Goal: Task Accomplishment & Management: Use online tool/utility

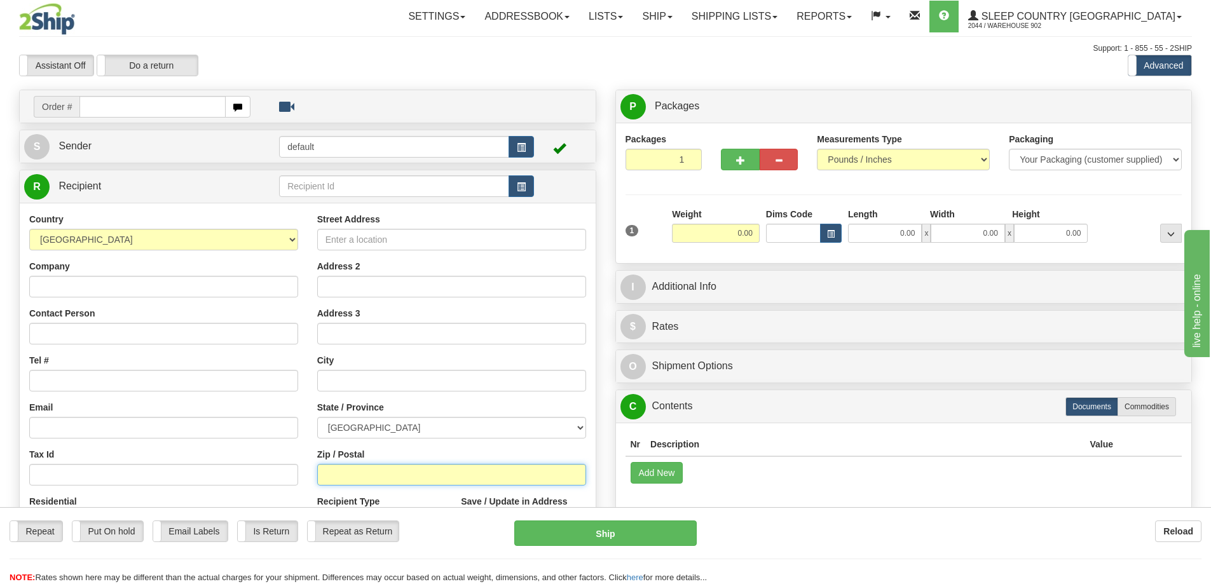
click at [348, 473] on input "Zip / Postal" at bounding box center [451, 475] width 269 height 22
paste input "J0M 1C0"
type input "J0M 1C0"
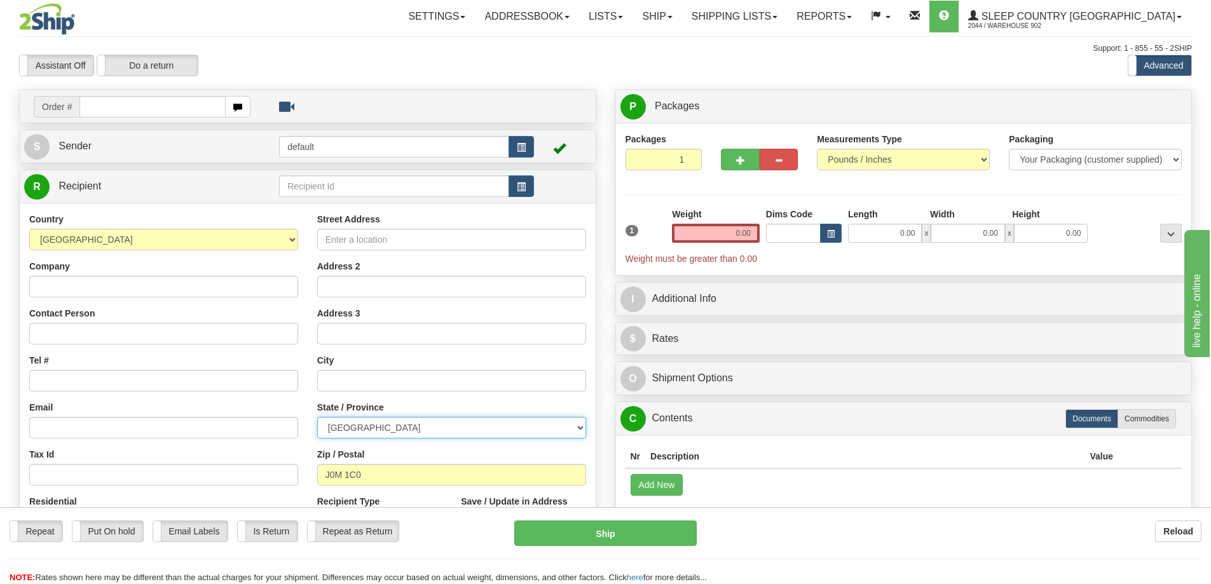
click at [554, 427] on select "[GEOGRAPHIC_DATA] [GEOGRAPHIC_DATA] [GEOGRAPHIC_DATA] [GEOGRAPHIC_DATA] [GEOGRA…" at bounding box center [451, 428] width 269 height 22
select select "QC"
click at [317, 417] on select "[GEOGRAPHIC_DATA] [GEOGRAPHIC_DATA] [GEOGRAPHIC_DATA] [GEOGRAPHIC_DATA] [GEOGRA…" at bounding box center [451, 428] width 269 height 22
drag, startPoint x: 717, startPoint y: 235, endPoint x: 796, endPoint y: 240, distance: 79.6
click at [796, 240] on div "1 Weight 0.00 Dims Code 0.00" at bounding box center [903, 236] width 563 height 57
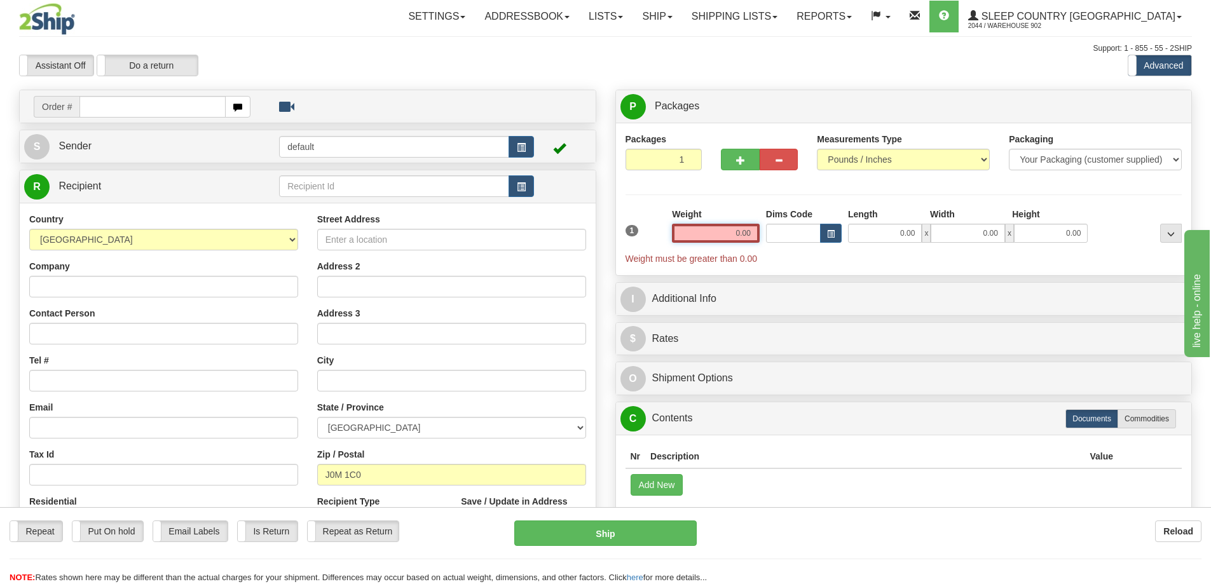
click at [713, 238] on input "0.00" at bounding box center [716, 233] width 88 height 19
type input "20.00"
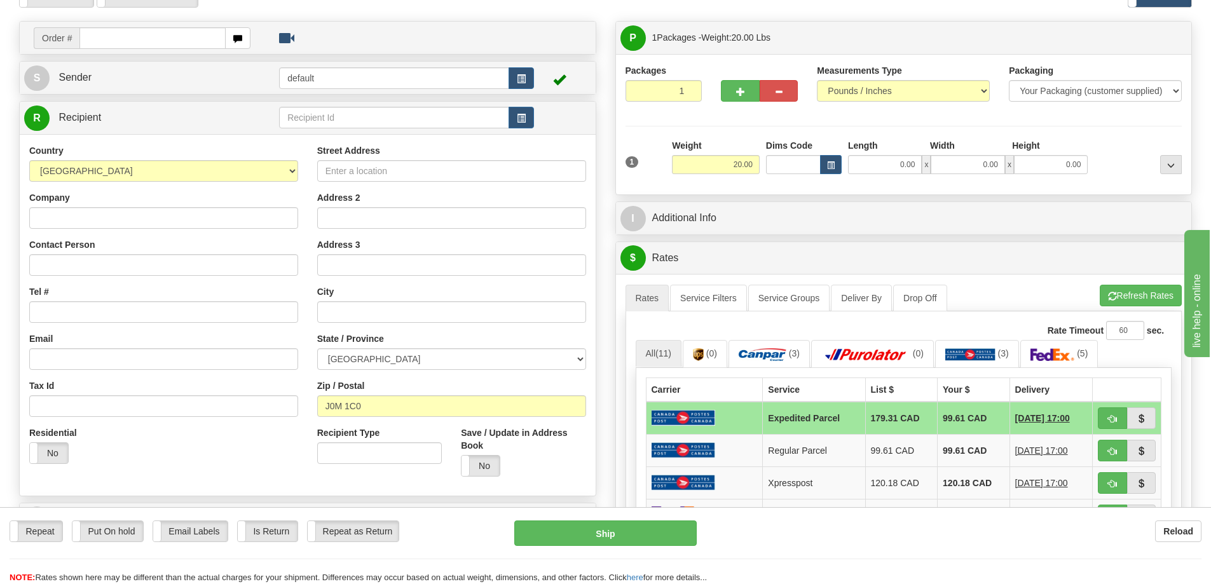
scroll to position [64, 0]
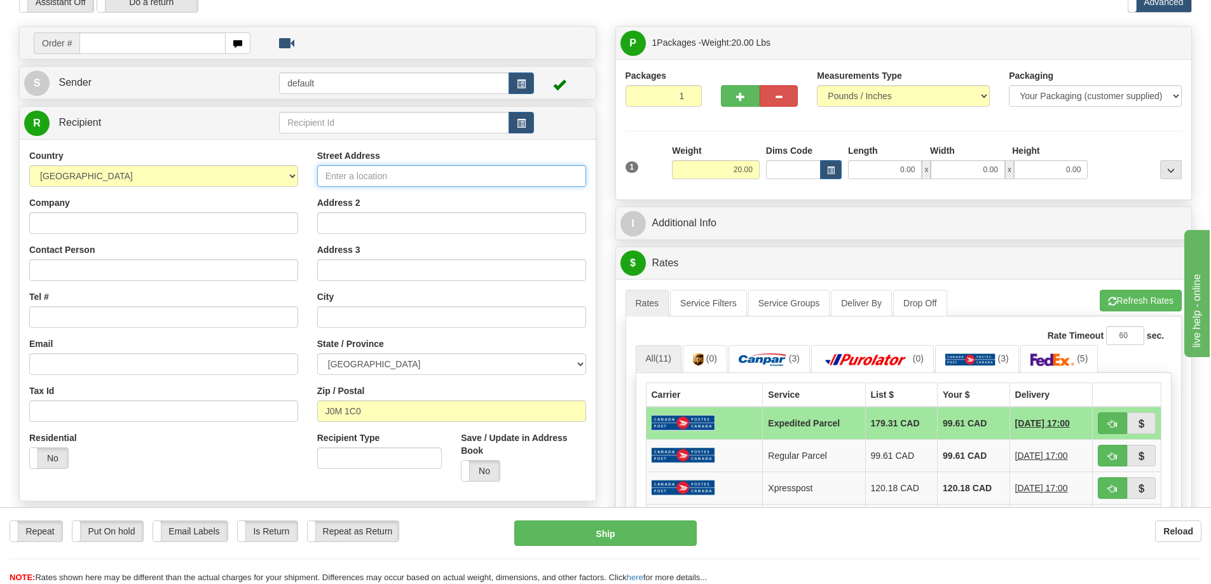
click at [363, 176] on input "Street Address" at bounding box center [451, 176] width 269 height 22
type input "PO BOX 1512"
drag, startPoint x: 727, startPoint y: 170, endPoint x: 918, endPoint y: 181, distance: 191.6
click at [918, 181] on div "1 Weight 20.00 Dims Code x x" at bounding box center [903, 166] width 563 height 45
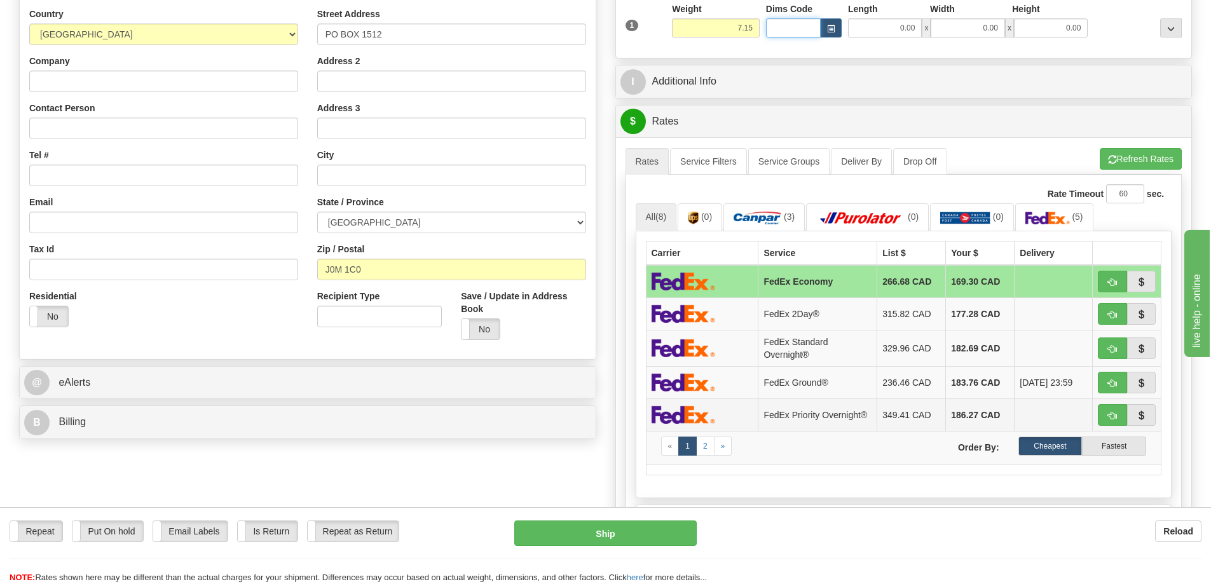
scroll to position [191, 0]
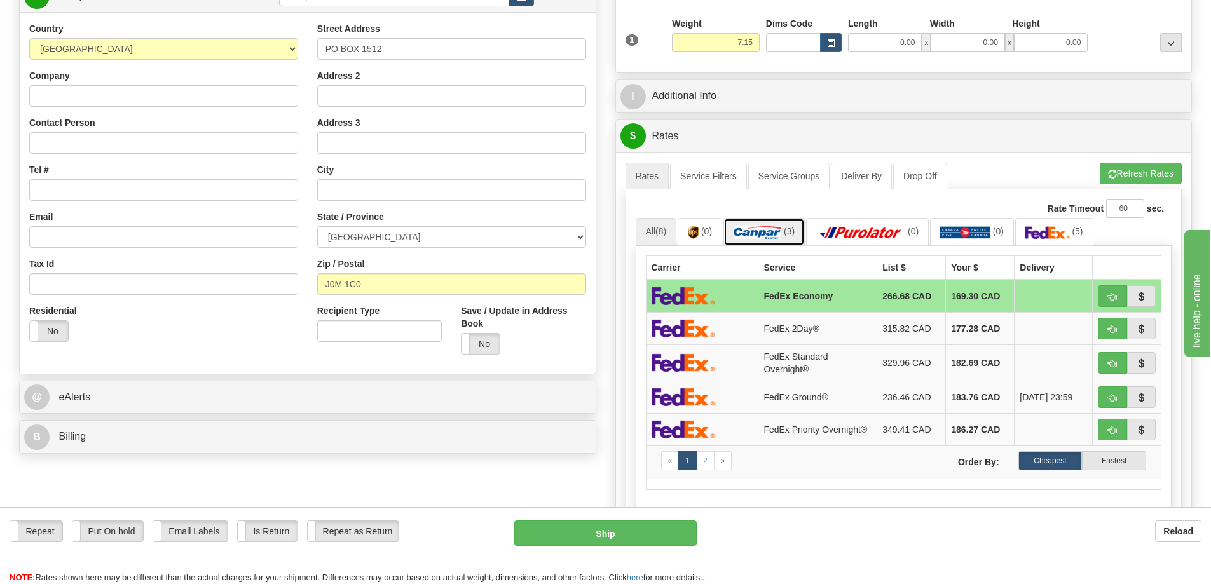
click at [774, 235] on img at bounding box center [758, 232] width 48 height 13
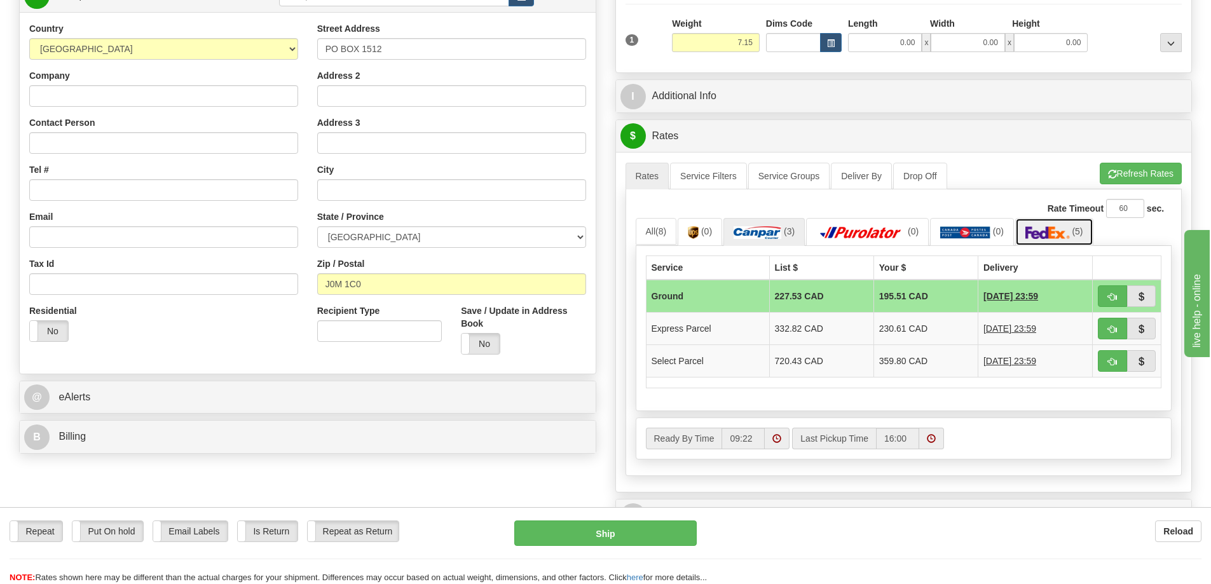
click at [1083, 231] on span "(5)" at bounding box center [1077, 231] width 11 height 10
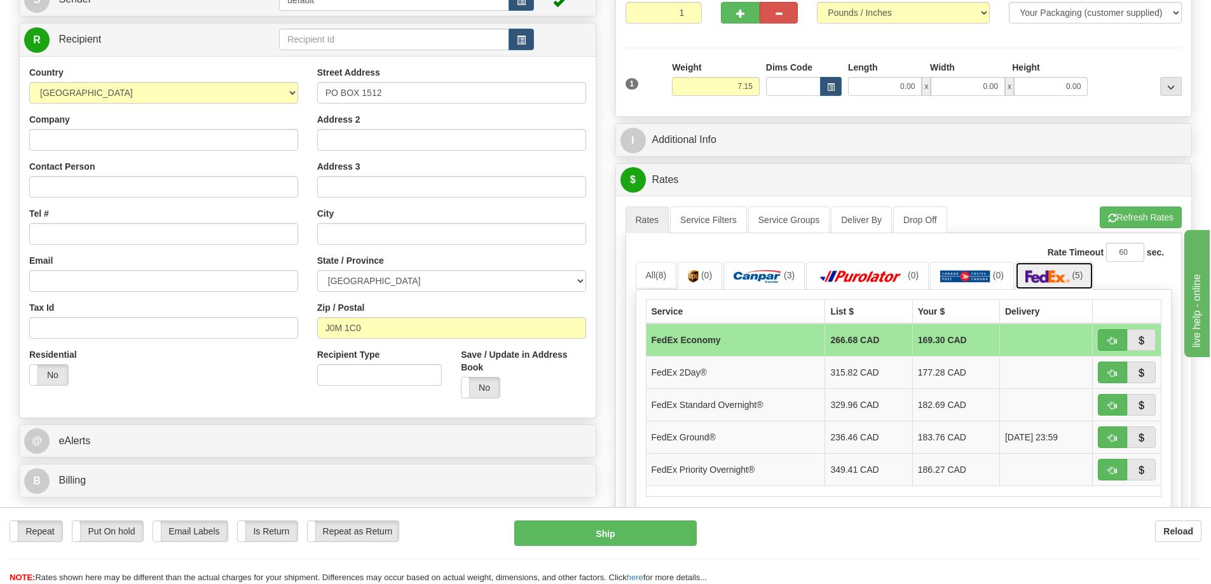
scroll to position [64, 0]
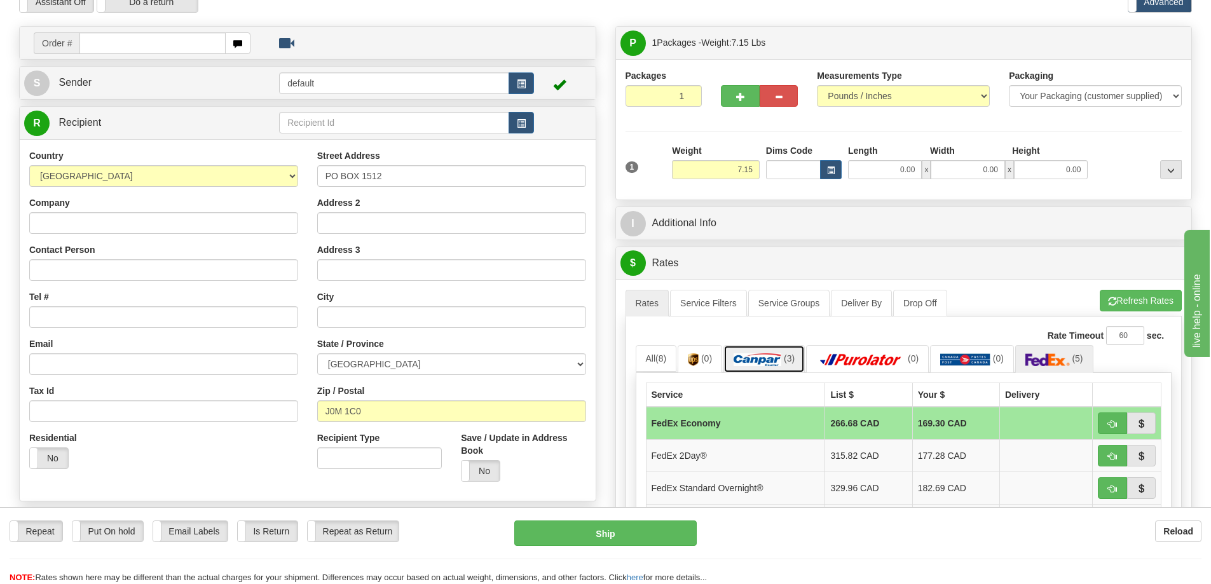
click at [769, 360] on img at bounding box center [758, 359] width 48 height 13
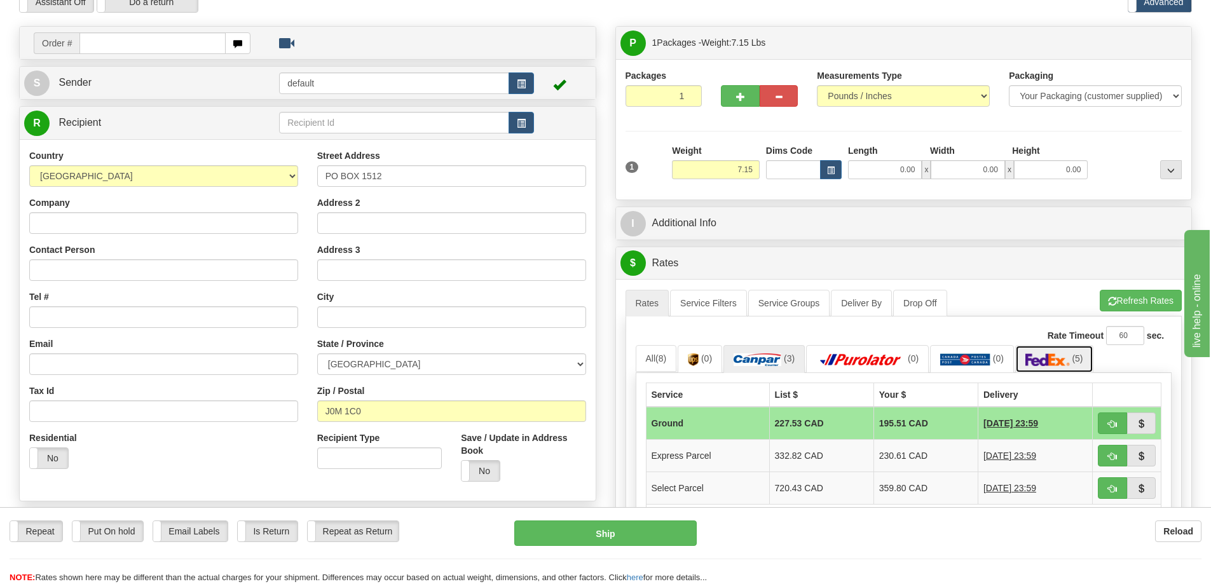
click at [1055, 362] on img at bounding box center [1047, 359] width 45 height 13
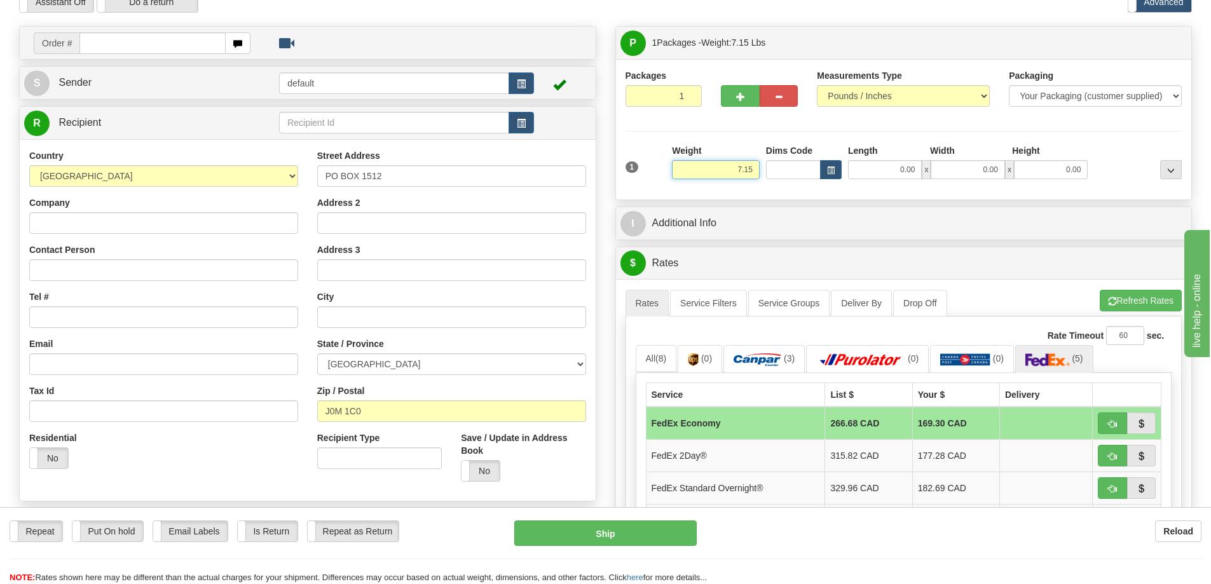
drag, startPoint x: 715, startPoint y: 173, endPoint x: 916, endPoint y: 168, distance: 201.6
click at [916, 168] on div "1 Weight 7.15 Dims Code 0.00" at bounding box center [903, 166] width 563 height 45
type input "20.00"
click at [987, 369] on link "(3)" at bounding box center [977, 358] width 84 height 27
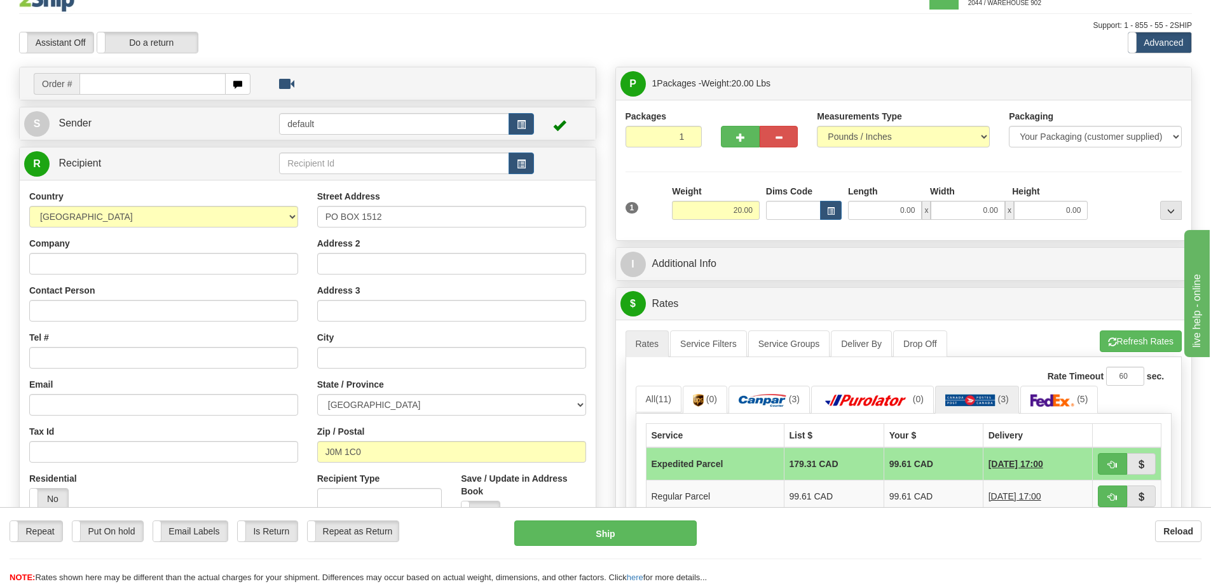
scroll to position [0, 0]
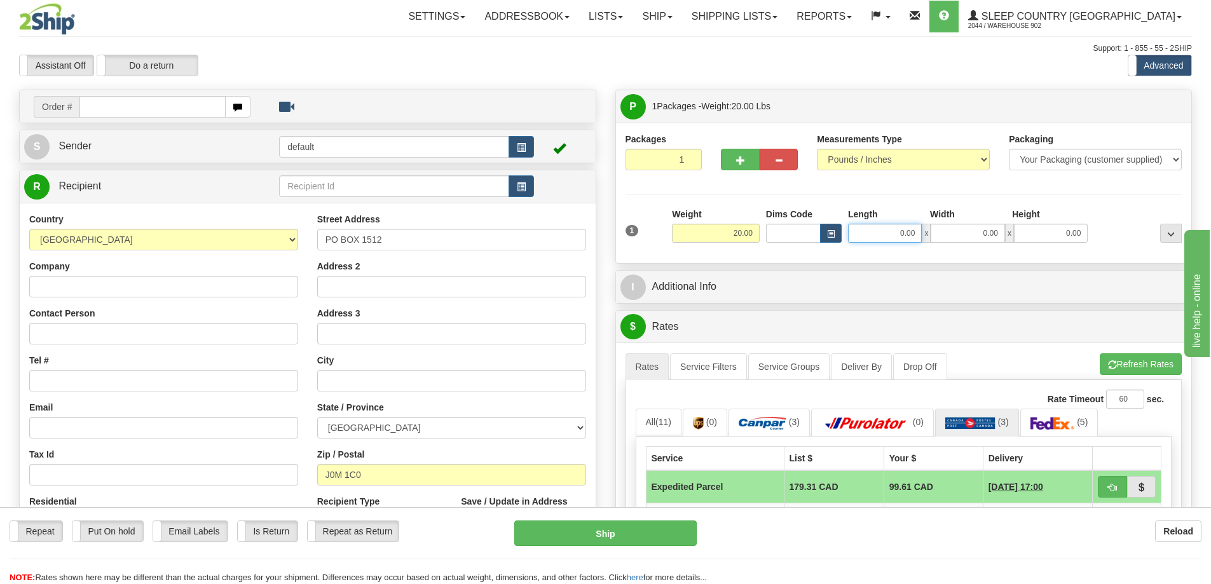
drag, startPoint x: 868, startPoint y: 236, endPoint x: 1049, endPoint y: 247, distance: 181.6
click at [1049, 247] on div "1 Weight 20.00 Dims Code x x" at bounding box center [903, 230] width 563 height 45
type input "10.25"
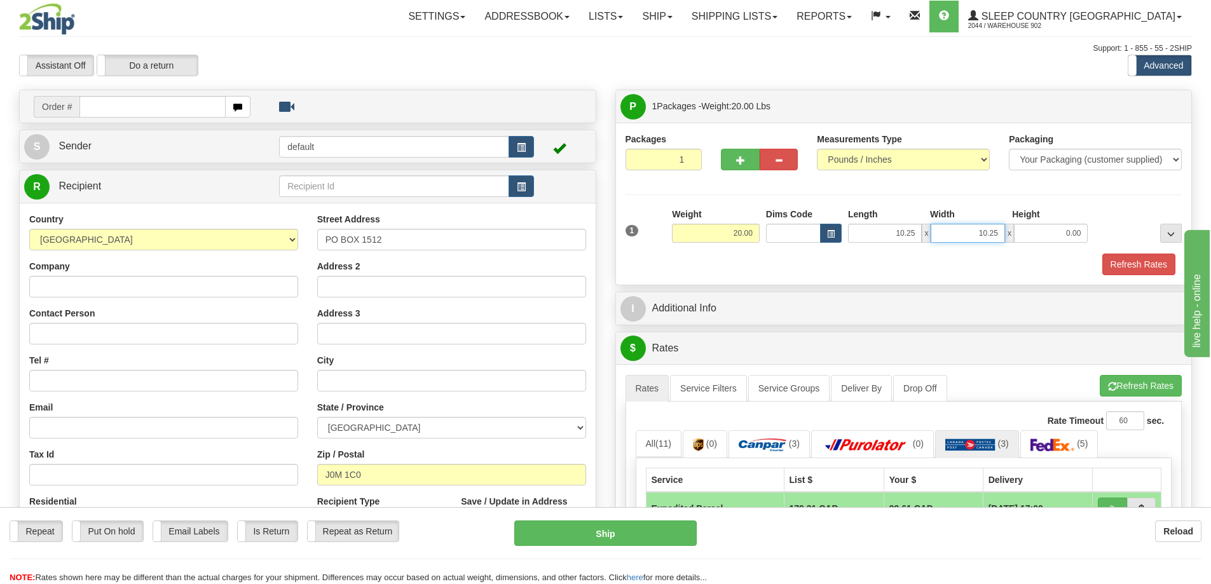
type input "10.25"
type input "20.00"
drag, startPoint x: 725, startPoint y: 233, endPoint x: 980, endPoint y: 217, distance: 255.4
click at [978, 217] on div "1 Weight 20.00 Dims Code x x" at bounding box center [903, 230] width 563 height 45
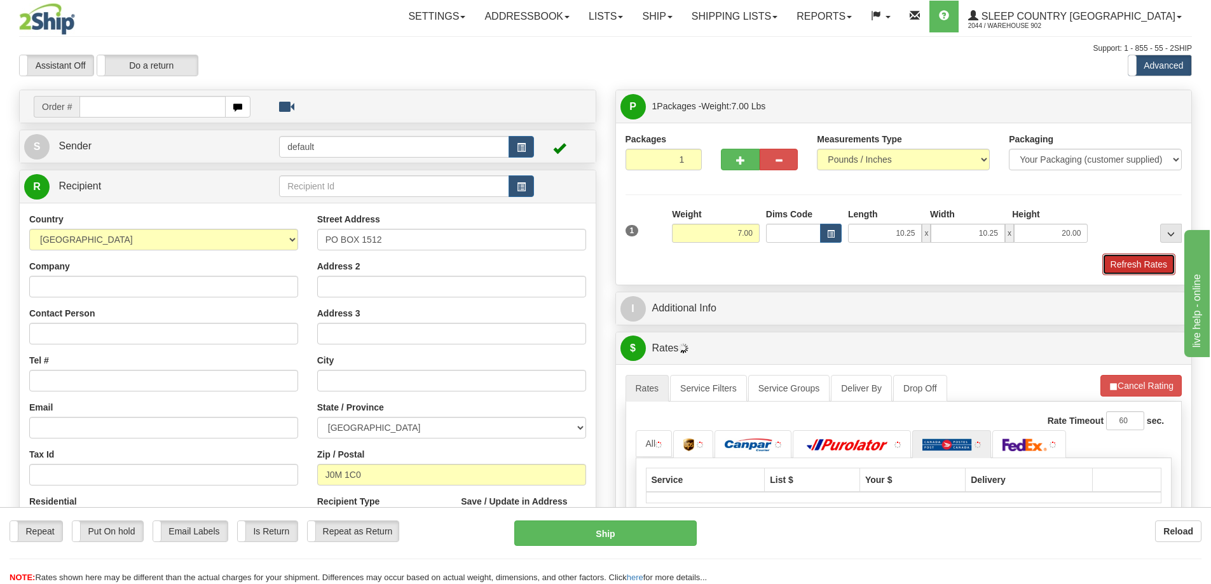
click at [1126, 272] on button "Refresh Rates" at bounding box center [1138, 265] width 73 height 22
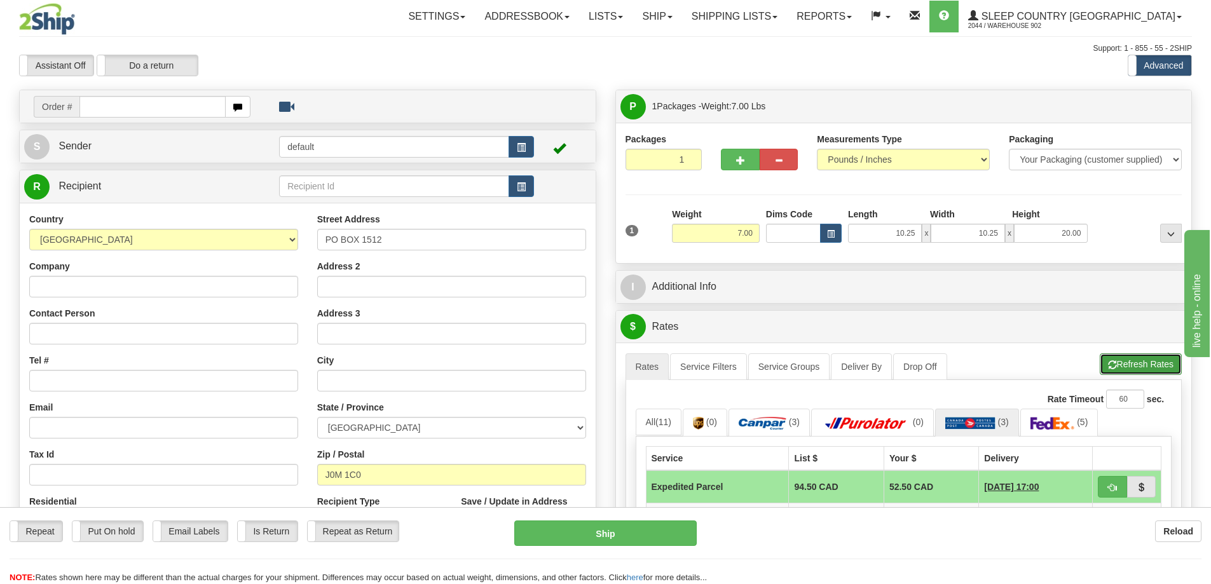
click at [1125, 364] on button "Refresh Rates" at bounding box center [1141, 364] width 82 height 22
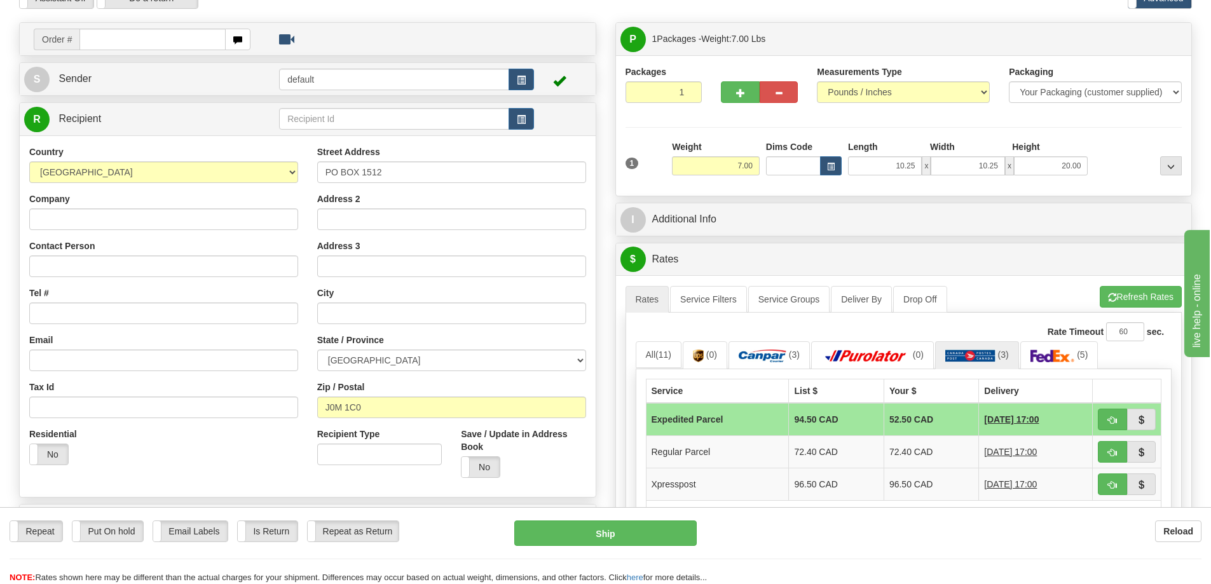
scroll to position [64, 0]
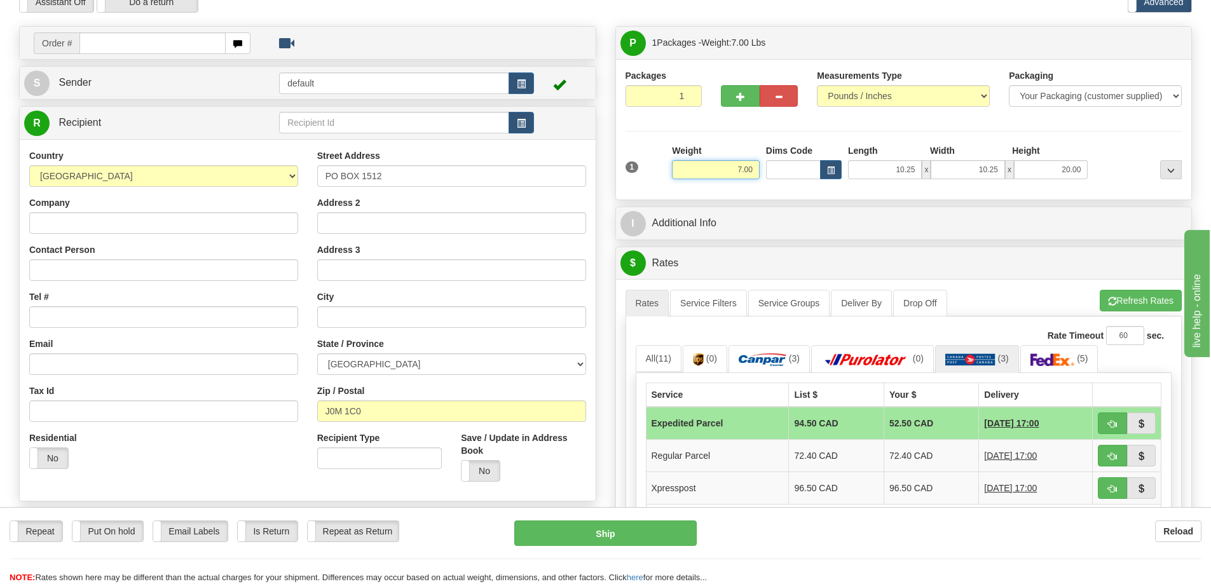
drag, startPoint x: 703, startPoint y: 168, endPoint x: 945, endPoint y: 170, distance: 242.2
click at [945, 170] on div "1 Weight 7.00 Dims Code x x" at bounding box center [903, 166] width 563 height 45
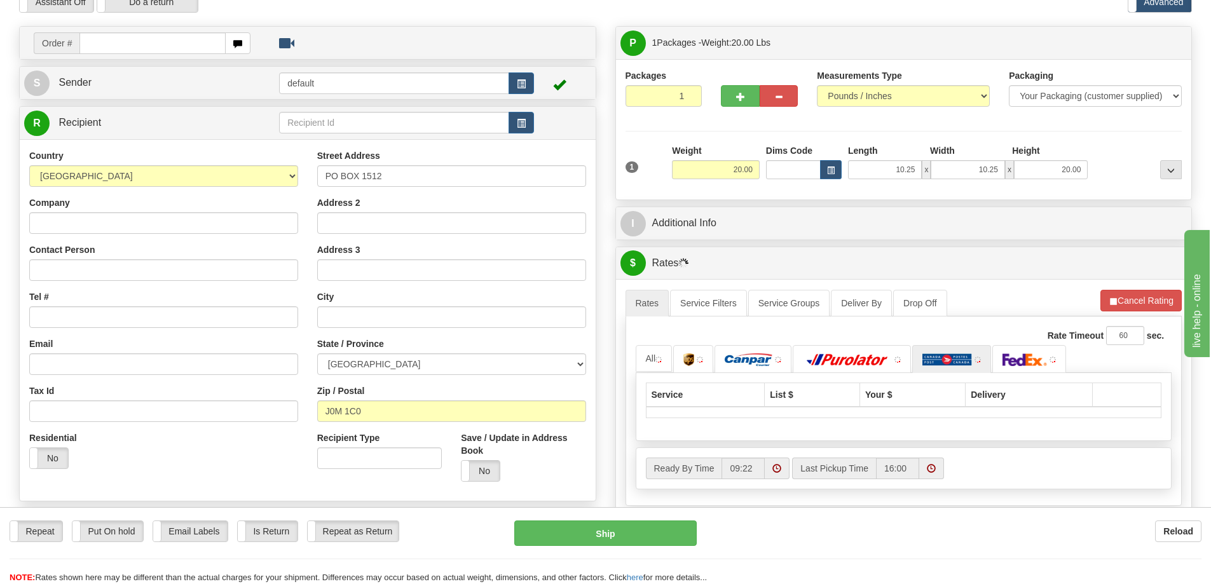
click at [1138, 301] on li "Refresh Rates Cancel Rating" at bounding box center [1140, 301] width 81 height 22
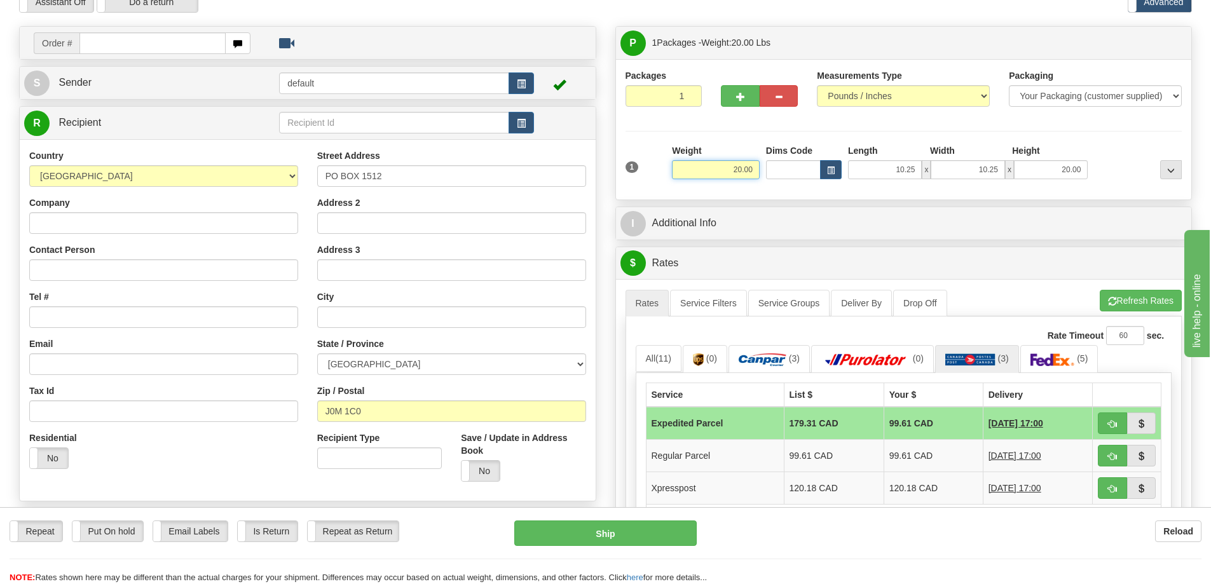
drag, startPoint x: 705, startPoint y: 164, endPoint x: 893, endPoint y: 155, distance: 187.8
click at [885, 160] on div "1 Weight 20.00 Dims Code x x" at bounding box center [903, 166] width 563 height 45
type input "7.50"
click at [1119, 300] on li "Refresh Rates Cancel Rating" at bounding box center [1141, 301] width 82 height 22
drag, startPoint x: 881, startPoint y: 166, endPoint x: 937, endPoint y: 166, distance: 56.6
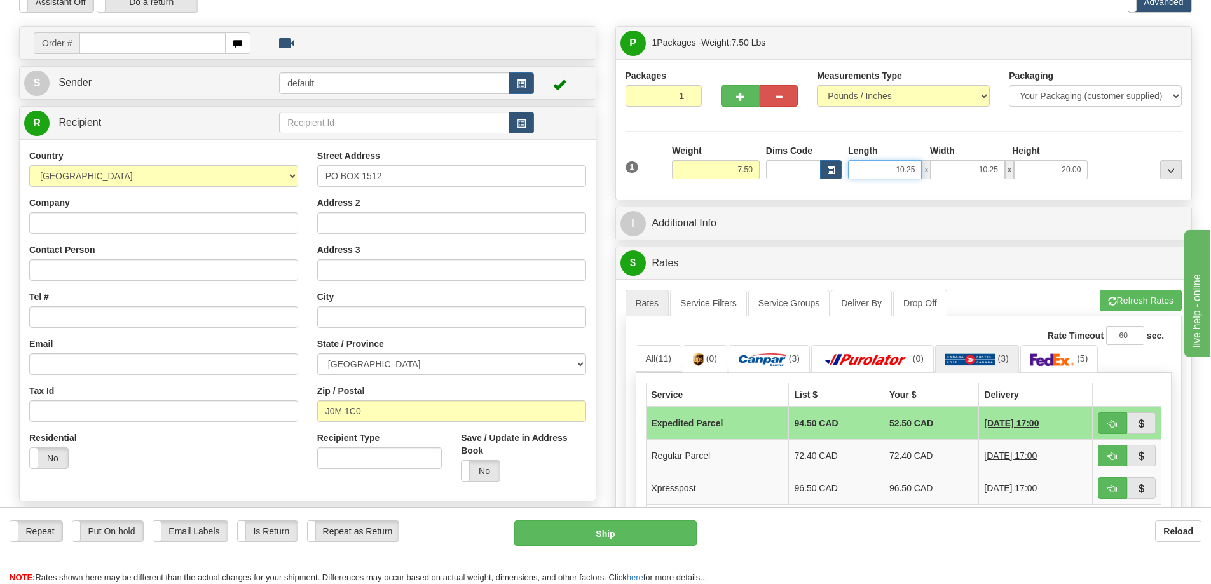
click at [937, 166] on div "10.25 x 10.25 x 20.00" at bounding box center [968, 169] width 240 height 19
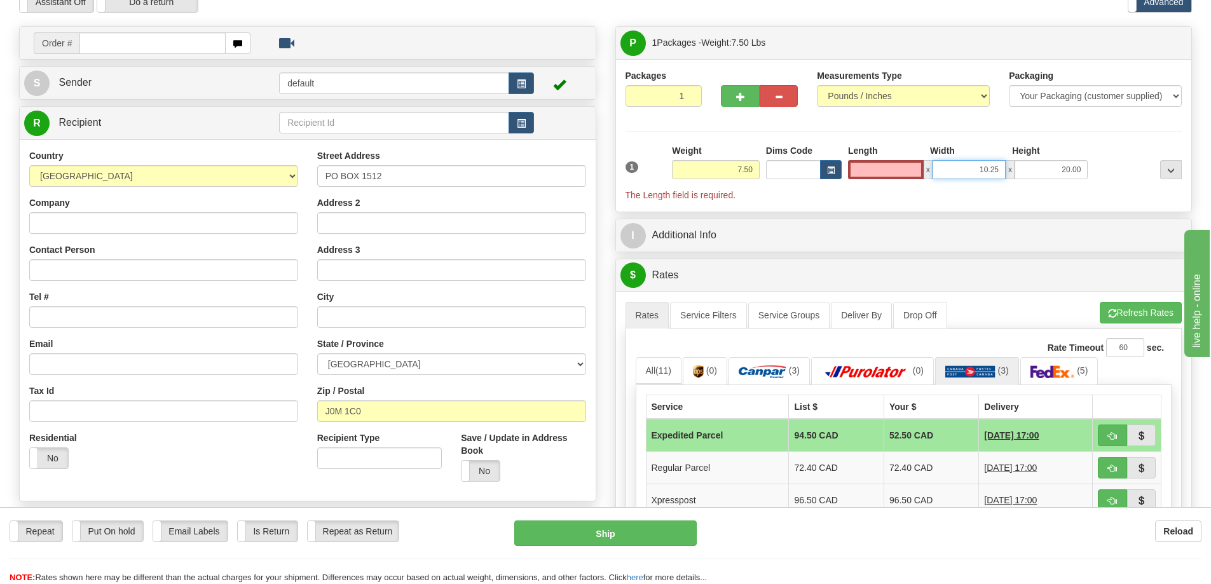
type input "0.00"
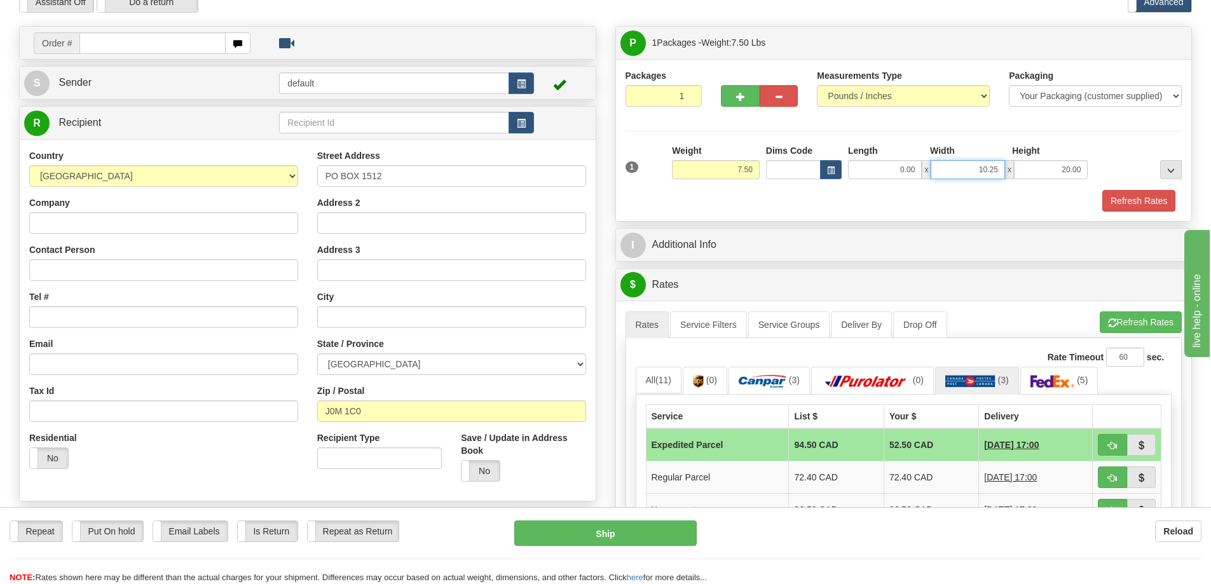
drag, startPoint x: 1052, startPoint y: 180, endPoint x: 1073, endPoint y: 180, distance: 21.0
click at [1073, 180] on div "1 Weight 7.50 Dims Code 0.00" at bounding box center [903, 166] width 563 height 45
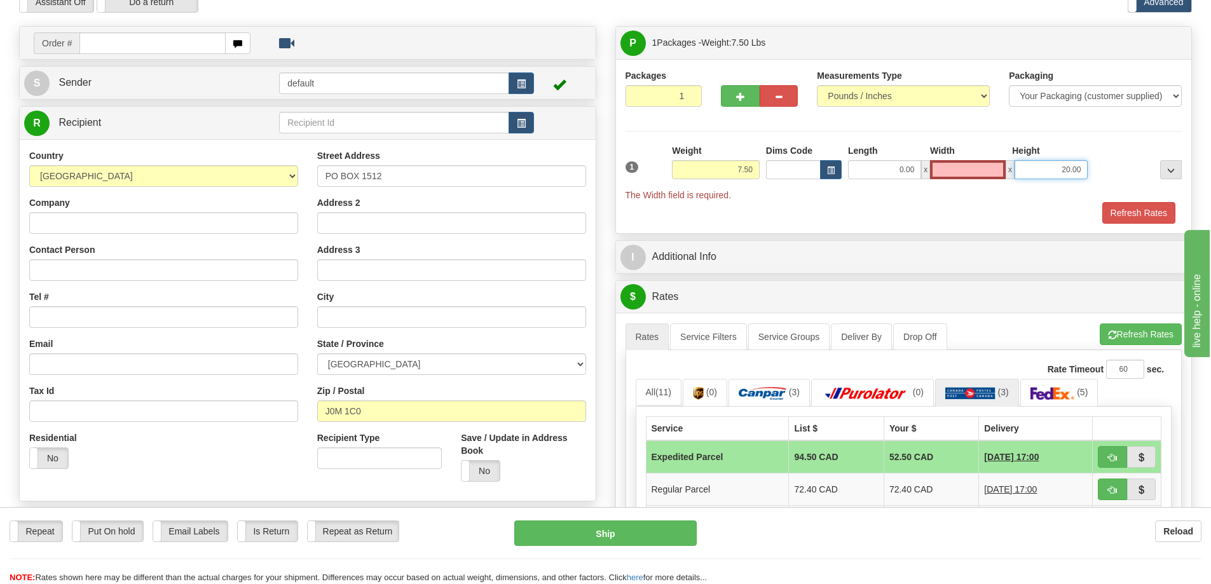
type input "0.00"
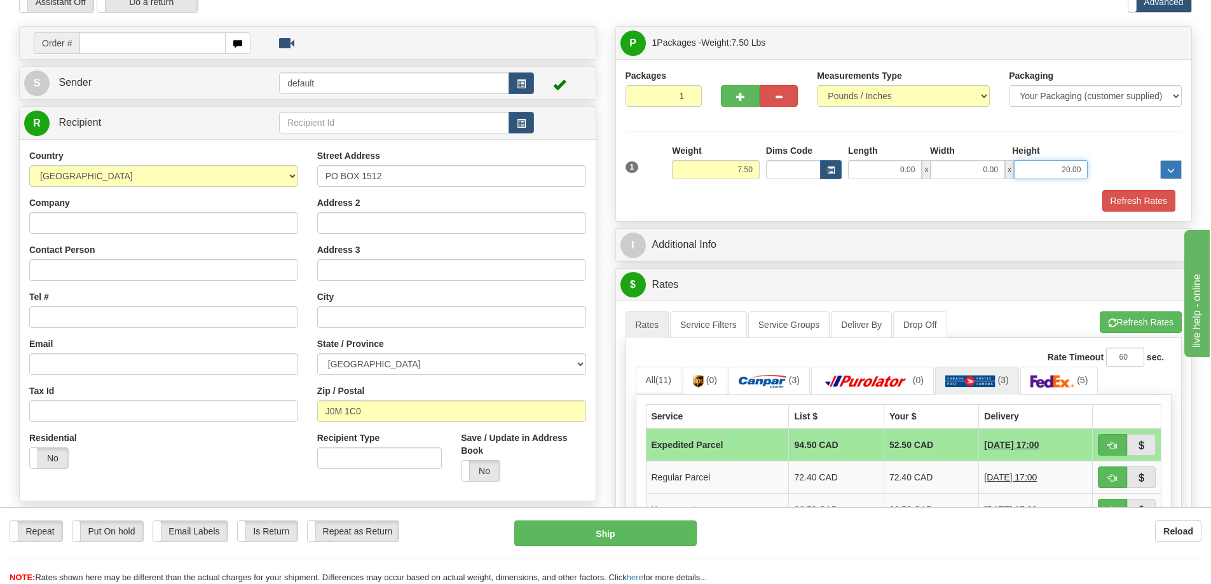
drag, startPoint x: 1059, startPoint y: 174, endPoint x: 1181, endPoint y: 175, distance: 122.7
click at [1181, 175] on div "1 Weight 7.50 Dims Code 0.00" at bounding box center [903, 166] width 563 height 45
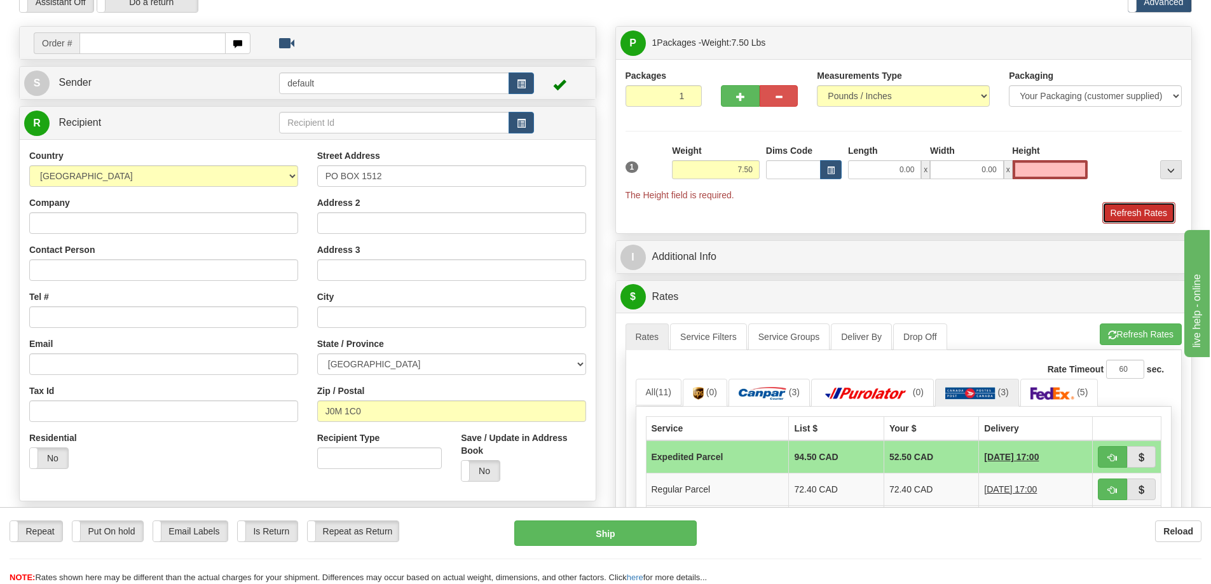
type input "0.00"
click at [1122, 217] on div "Packages 1 1 Measurements Type" at bounding box center [904, 146] width 576 height 174
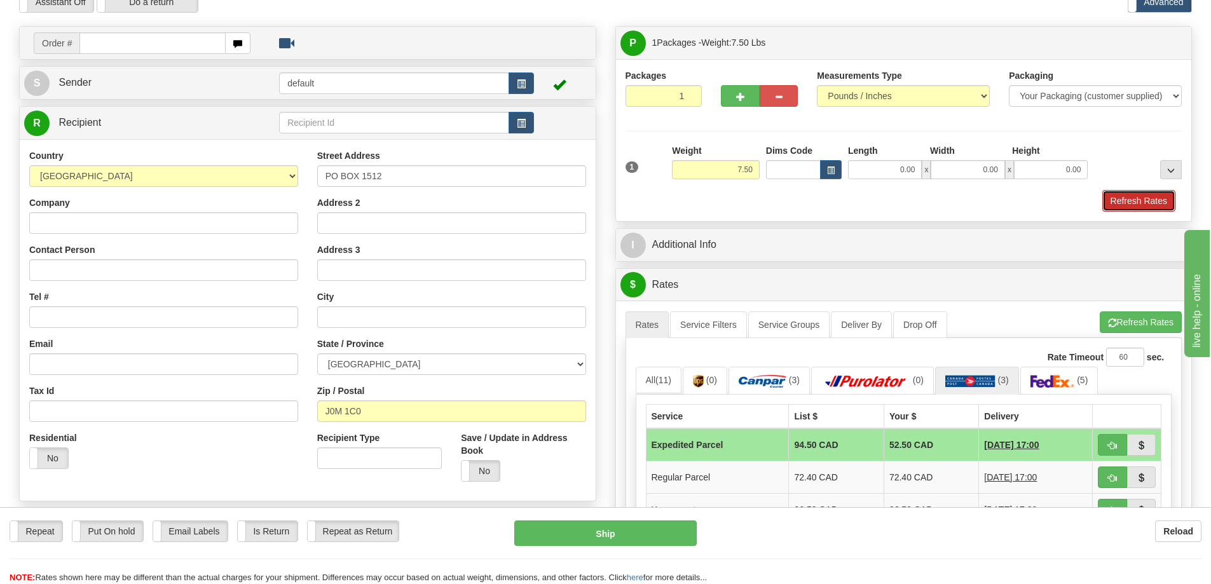
click at [1130, 200] on button "Refresh Rates" at bounding box center [1138, 201] width 73 height 22
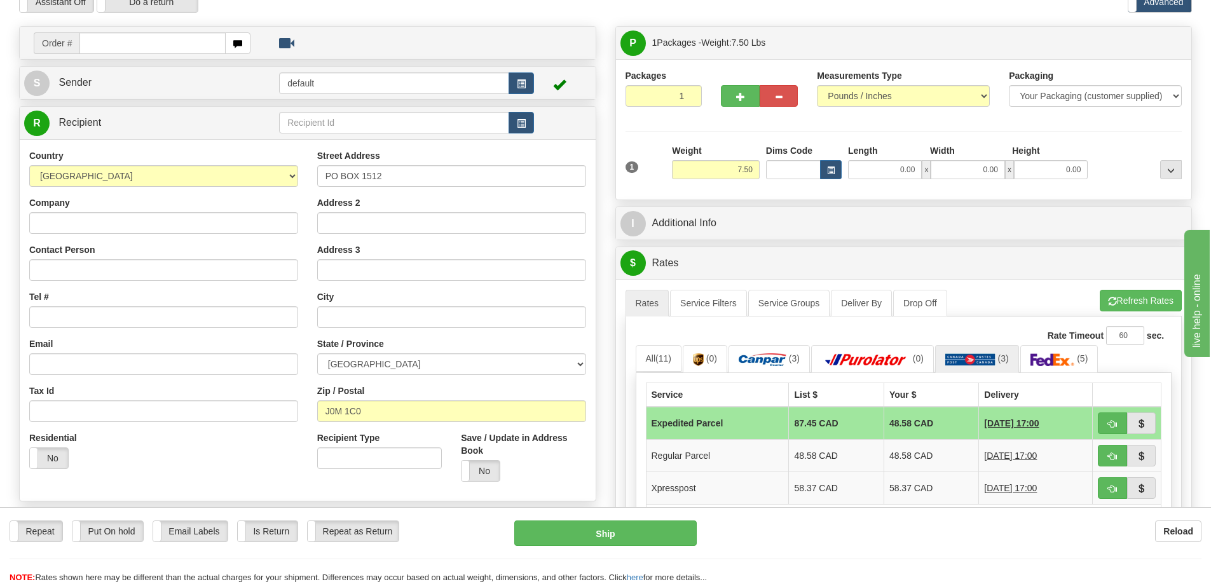
scroll to position [0, 0]
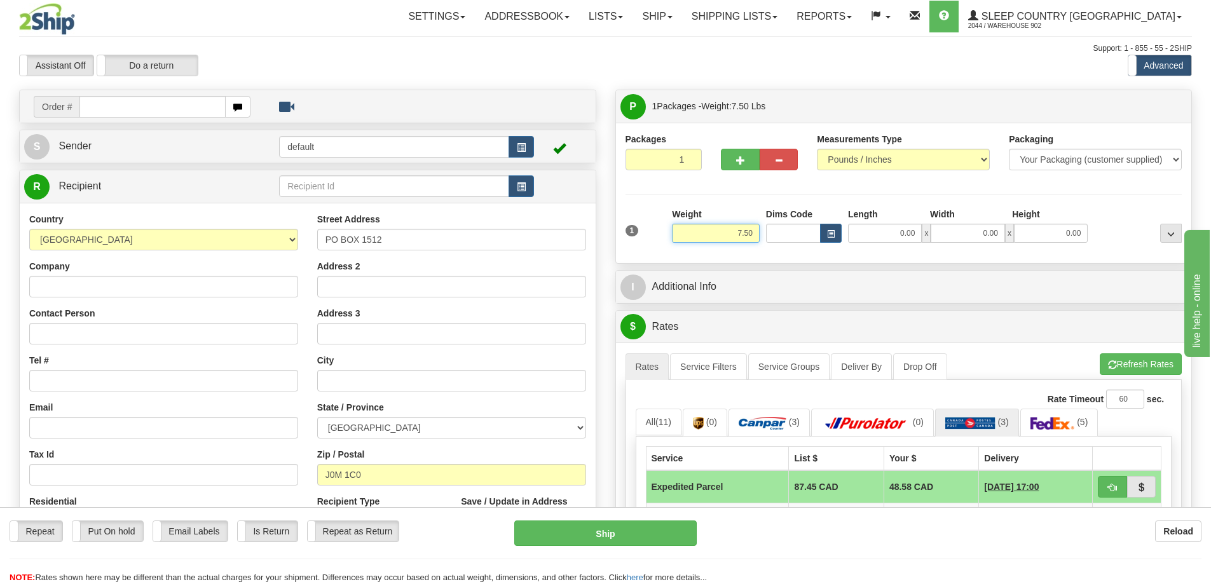
drag, startPoint x: 727, startPoint y: 231, endPoint x: 929, endPoint y: 237, distance: 201.6
click at [929, 237] on div "1 Weight 7.50 Dims Code 0.00" at bounding box center [903, 230] width 563 height 45
drag, startPoint x: 729, startPoint y: 228, endPoint x: 865, endPoint y: 226, distance: 136.7
click at [865, 226] on div "1 Weight 7.00 Dims Code 0.00" at bounding box center [903, 230] width 563 height 45
type input "7.15"
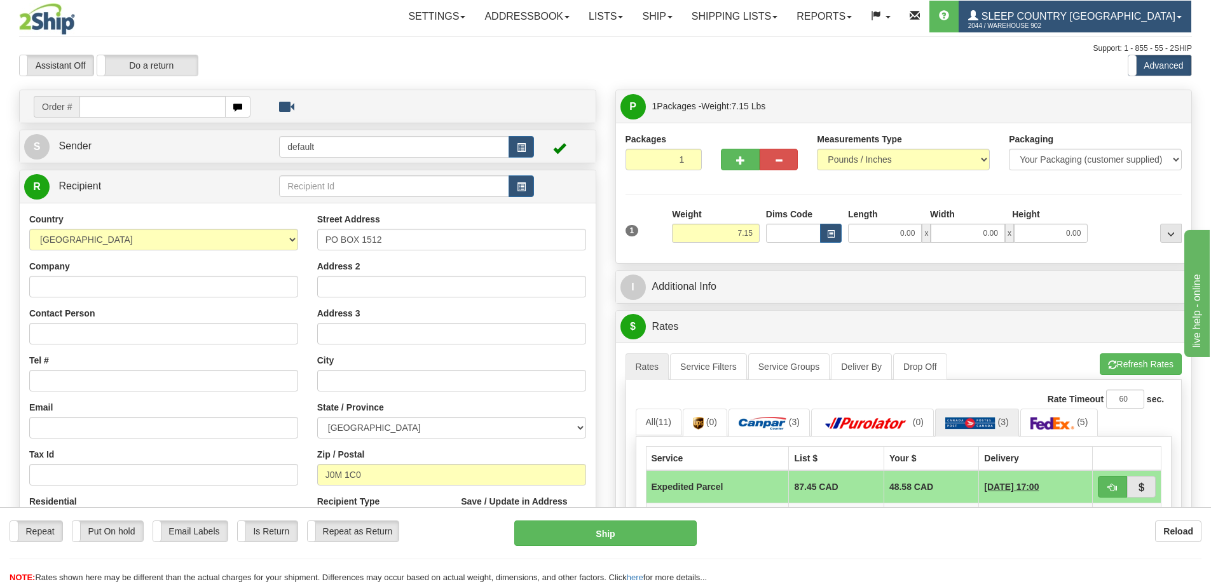
click at [1174, 22] on link "Sleep Country [GEOGRAPHIC_DATA] 2044 / Warehouse 902" at bounding box center [1075, 17] width 233 height 32
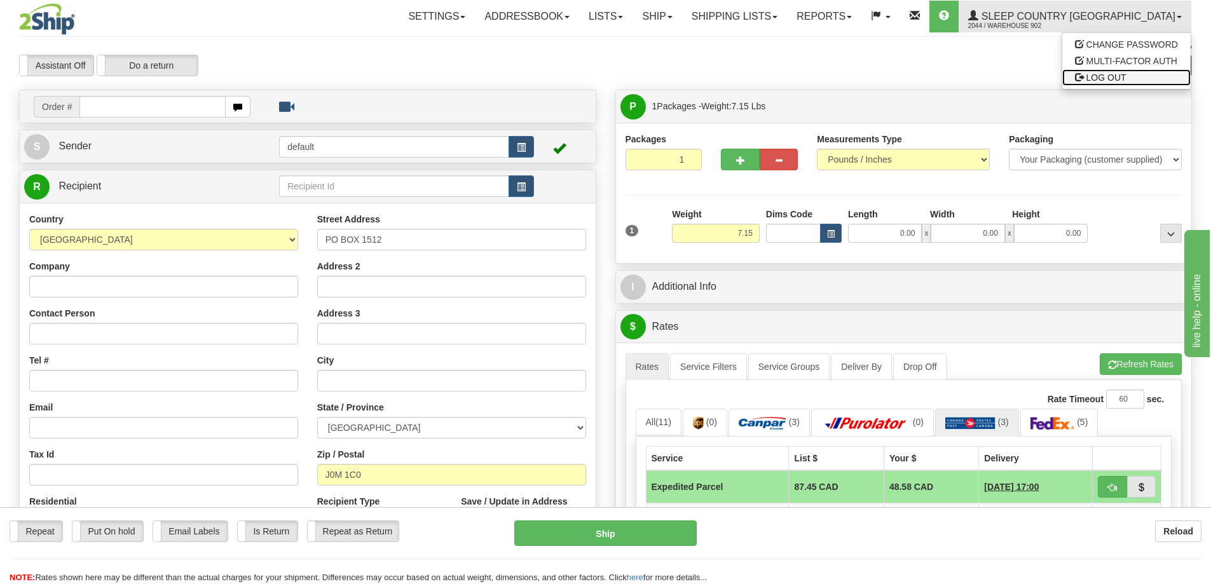
click at [1123, 78] on span "LOG OUT" at bounding box center [1107, 77] width 40 height 10
